Goal: Task Accomplishment & Management: Manage account settings

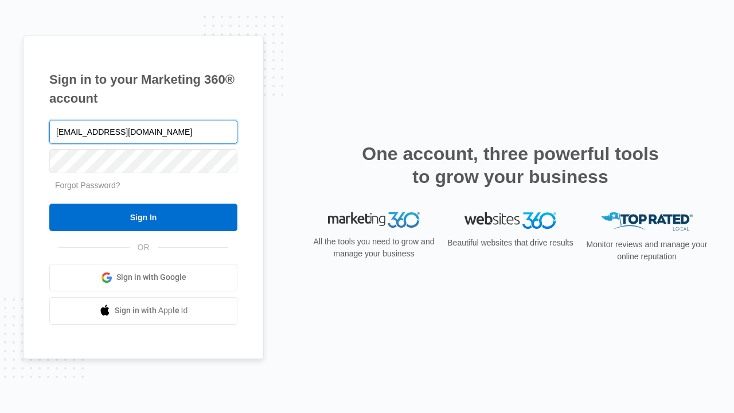
type input "[EMAIL_ADDRESS][DOMAIN_NAME]"
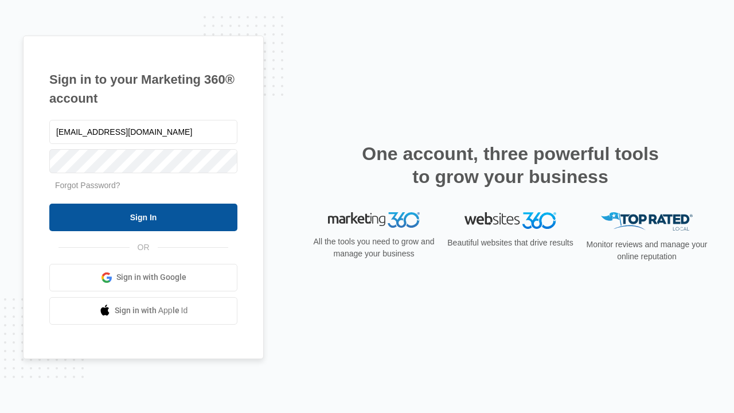
click at [143, 217] on input "Sign In" at bounding box center [143, 217] width 188 height 28
